Goal: Task Accomplishment & Management: Manage account settings

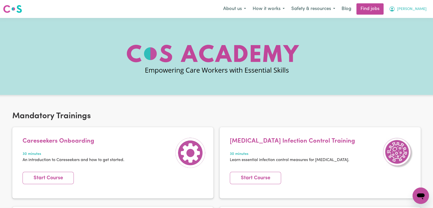
click at [420, 8] on button "[PERSON_NAME]" at bounding box center [408, 9] width 44 height 11
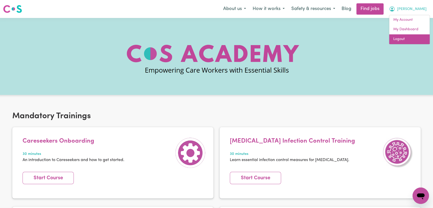
click at [411, 39] on link "Logout" at bounding box center [409, 39] width 41 height 10
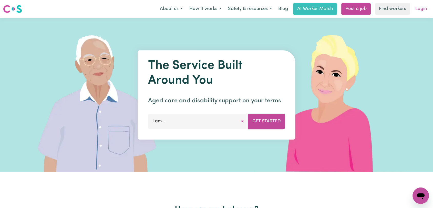
click at [429, 11] on link "Login" at bounding box center [421, 8] width 18 height 11
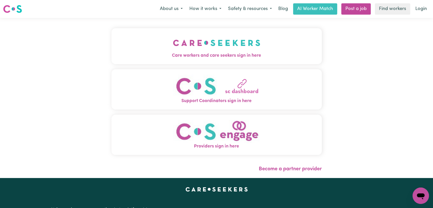
click at [221, 47] on img "Care workers and care seekers sign in here" at bounding box center [216, 42] width 87 height 19
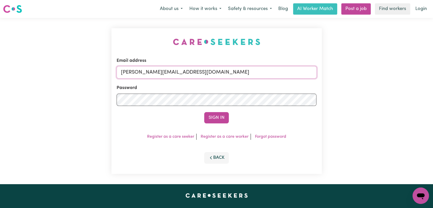
click at [218, 73] on input "[PERSON_NAME][EMAIL_ADDRESS][DOMAIN_NAME]" at bounding box center [217, 72] width 200 height 12
drag, startPoint x: 147, startPoint y: 73, endPoint x: 221, endPoint y: 77, distance: 73.7
click at [221, 77] on input "Superuser~[EMAIL_ADDRESS][DOMAIN_NAME]" at bounding box center [217, 72] width 200 height 12
type input "Superuser~[EMAIL_ADDRESS][DOMAIN_NAME]"
click at [213, 117] on button "Sign In" at bounding box center [216, 117] width 25 height 11
